Goal: Information Seeking & Learning: Understand process/instructions

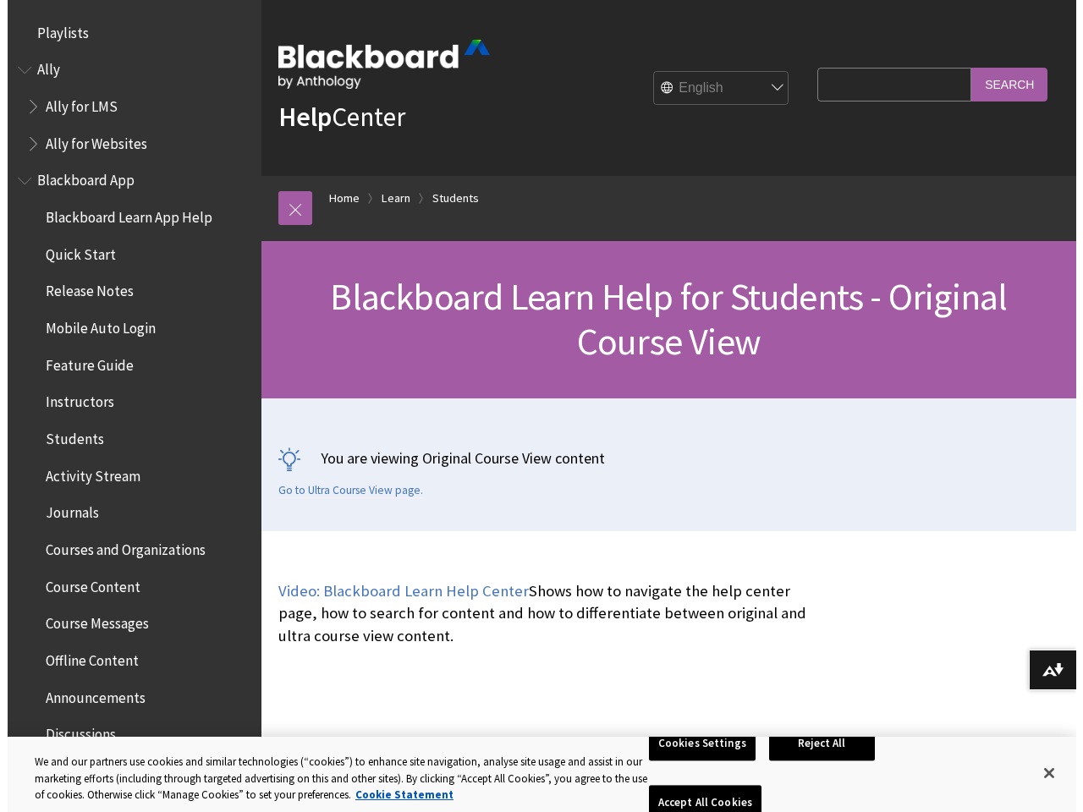
scroll to position [1999, 0]
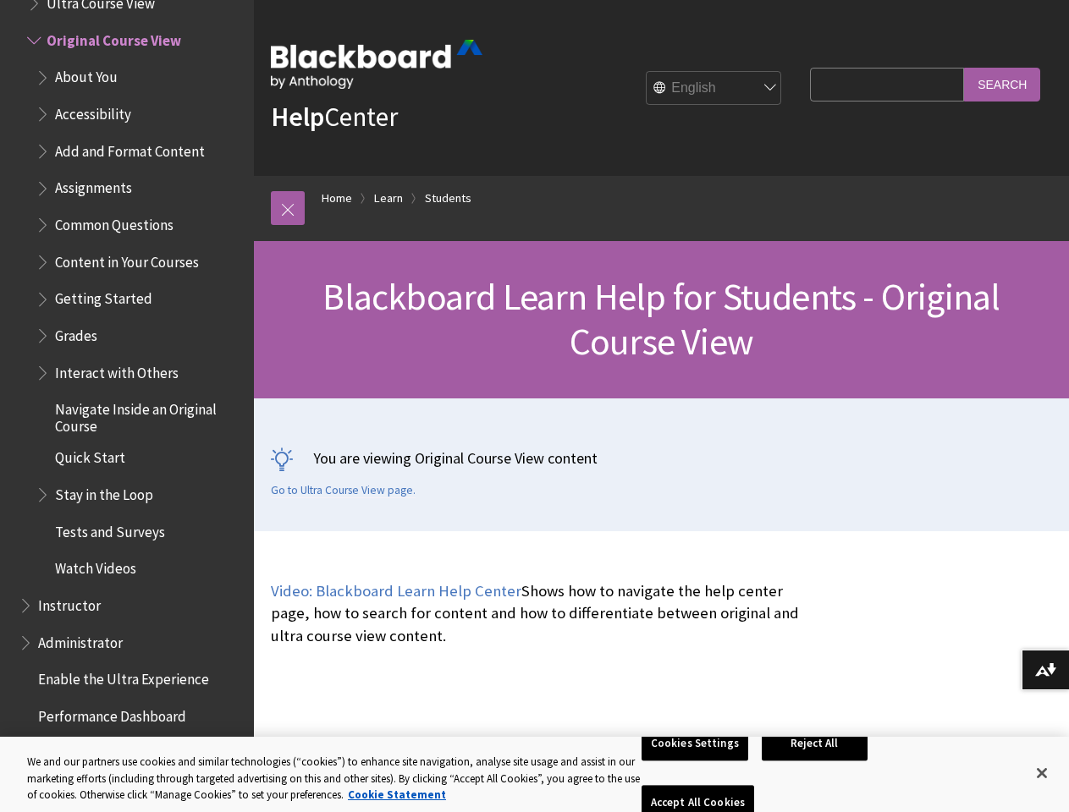
click at [534, 406] on div "You are viewing Original Course View content Go to Ultra Course View page." at bounding box center [661, 465] width 815 height 133
click at [288, 208] on link at bounding box center [288, 208] width 34 height 34
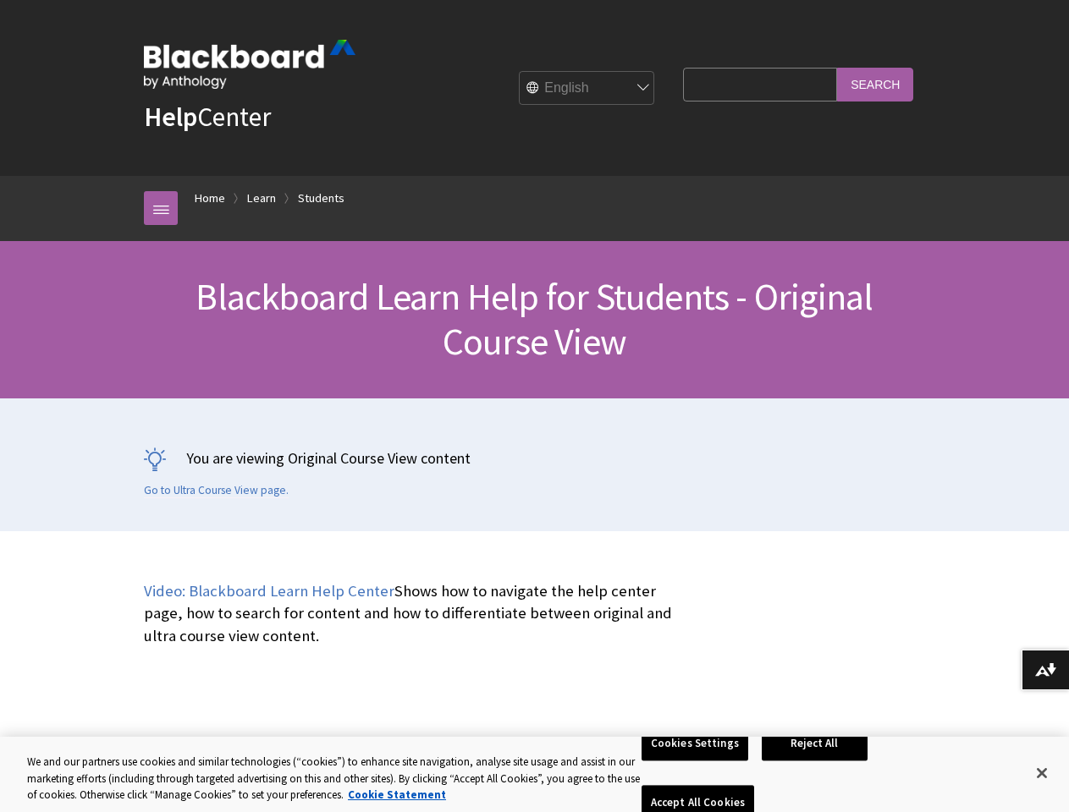
click at [119, 366] on div "Help Center English عربية Català Cymraeg Deutsch Español Suomi Français עברית I…" at bounding box center [534, 265] width 1069 height 531
click at [1045, 670] on button "Download alternative formats ..." at bounding box center [1044, 670] width 47 height 41
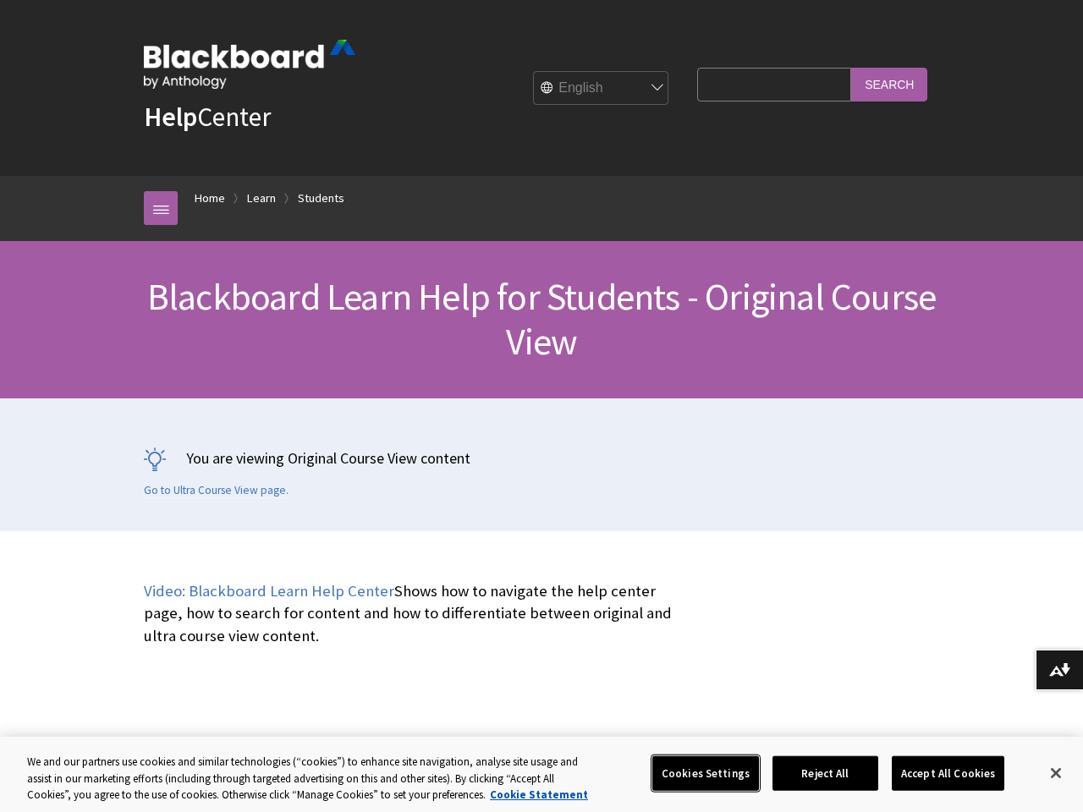
click at [697, 773] on button "Cookies Settings" at bounding box center [705, 774] width 107 height 36
click at [0, 0] on div at bounding box center [0, 0] width 0 height 0
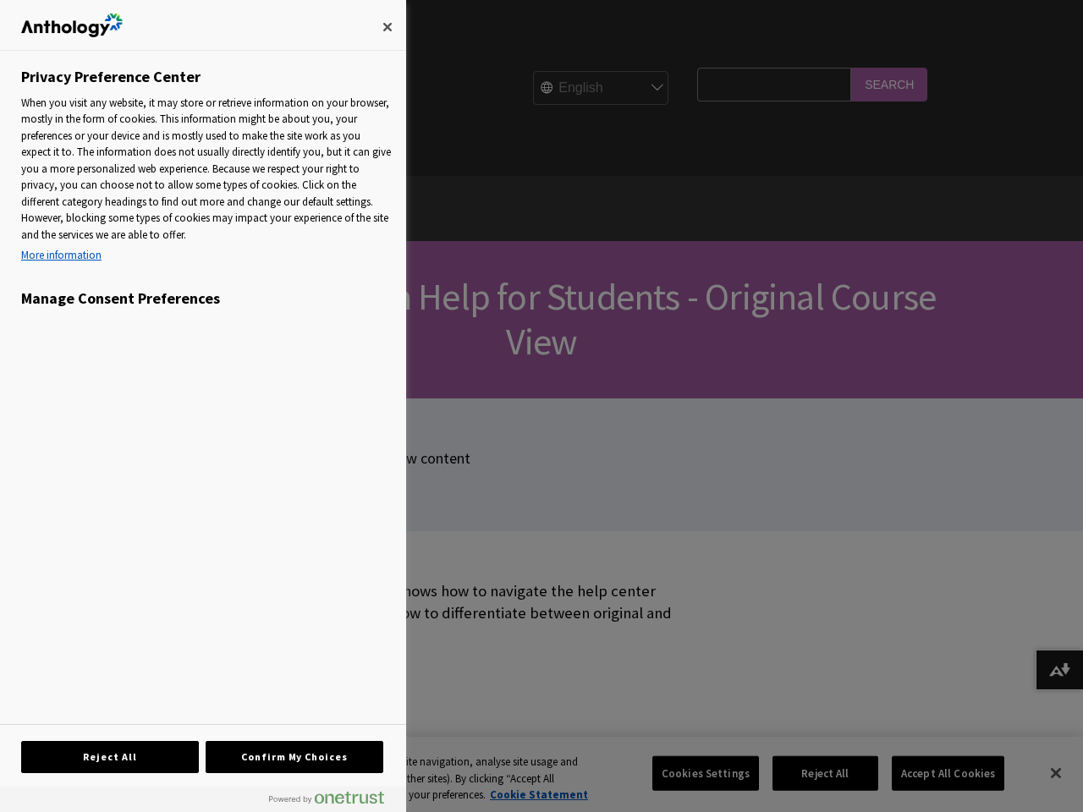
click at [937, 773] on div at bounding box center [541, 406] width 1083 height 812
click at [1042, 773] on div at bounding box center [541, 406] width 1083 height 812
